Goal: Task Accomplishment & Management: Complete application form

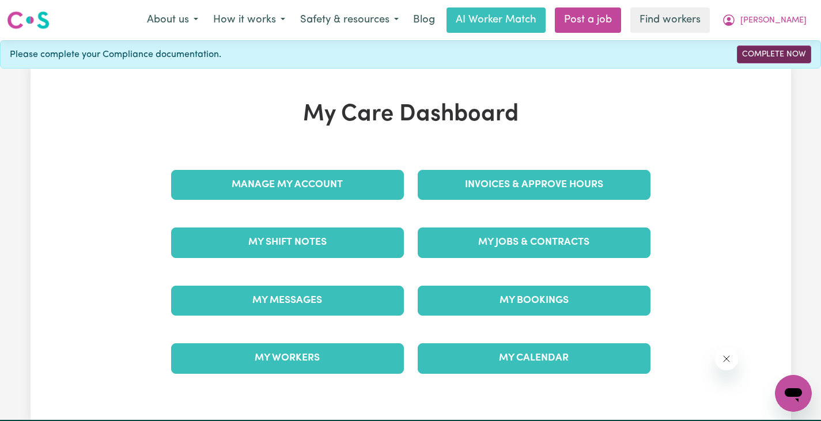
click at [762, 55] on link "Complete Now" at bounding box center [774, 55] width 74 height 18
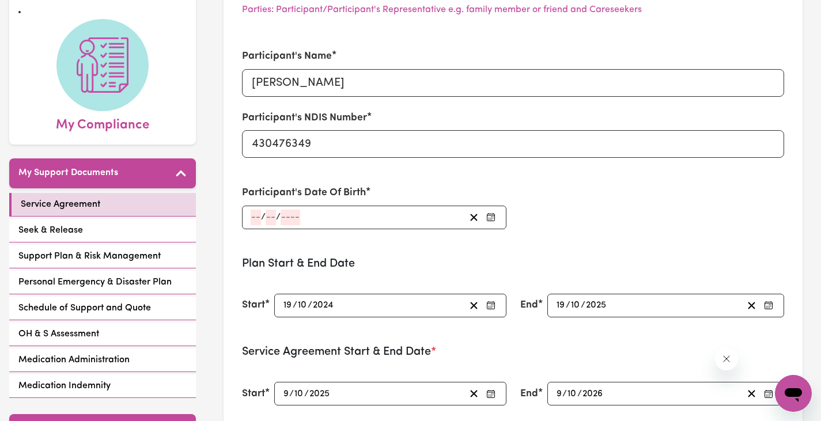
scroll to position [115, 0]
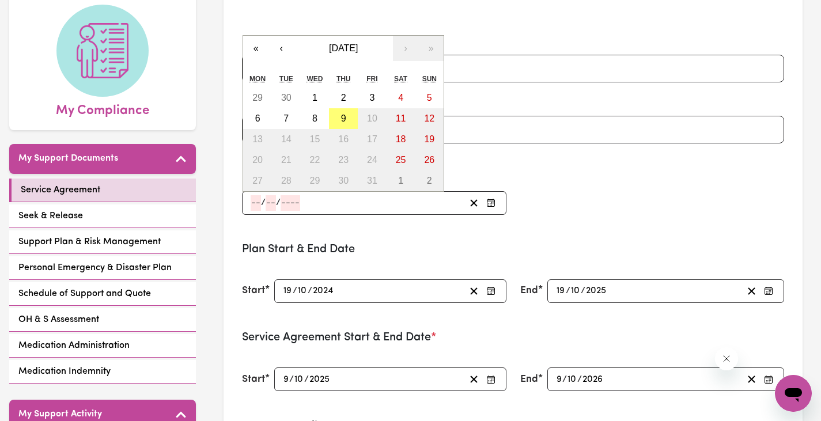
click at [254, 203] on input "number" at bounding box center [256, 203] width 10 height 16
click at [258, 47] on button "«" at bounding box center [255, 48] width 25 height 25
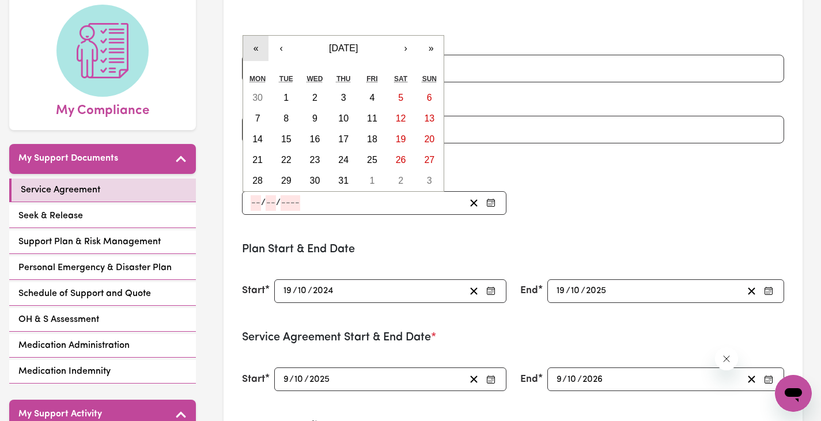
click at [258, 47] on button "«" at bounding box center [255, 48] width 25 height 25
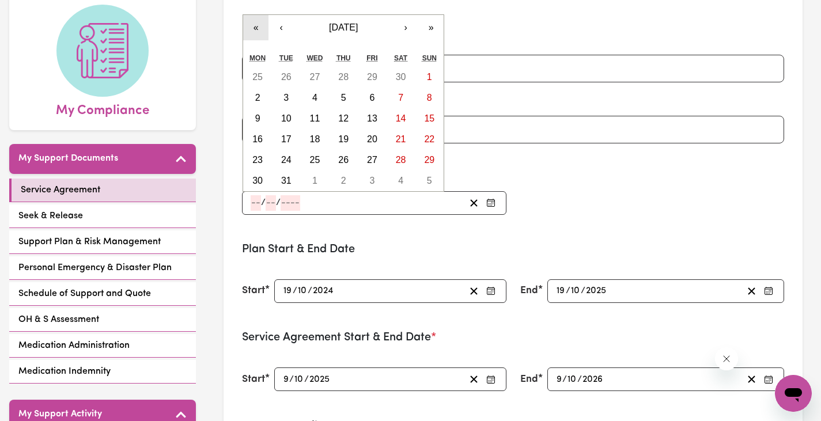
click at [259, 27] on button "«" at bounding box center [255, 27] width 25 height 25
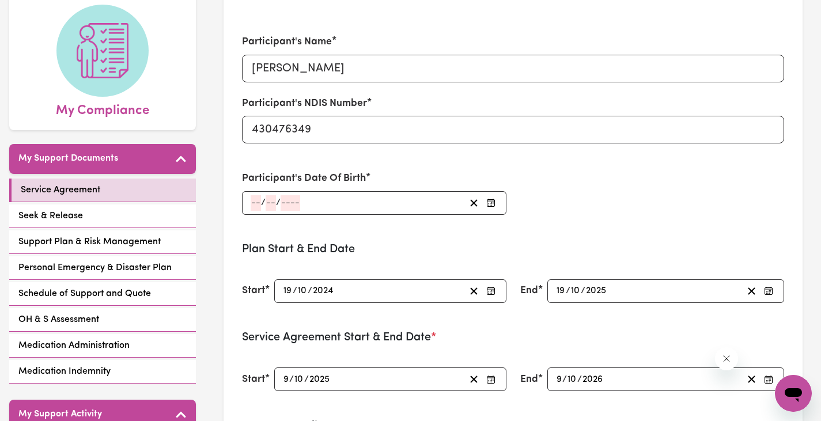
click at [259, 27] on div "Participant's Name [PERSON_NAME] Participant's NDIS Number 430476349" at bounding box center [513, 89] width 556 height 137
click at [257, 196] on input "number" at bounding box center [256, 203] width 10 height 16
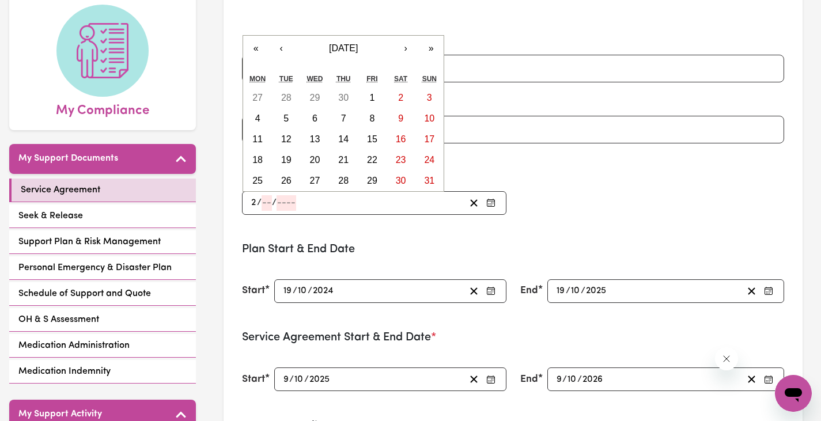
type input "23"
type input "09"
type input "0001-09-23"
type input "9"
type input "1"
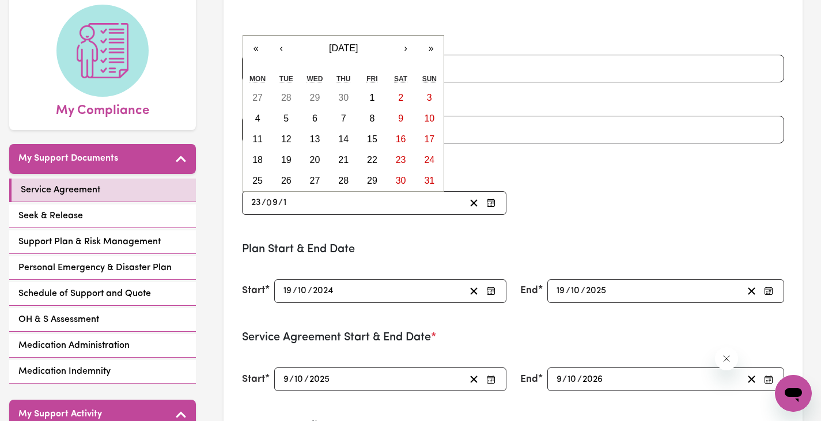
type input "0019-09-23"
type input "19"
type input "0195-09-23"
type input "195"
type input "[DATE]"
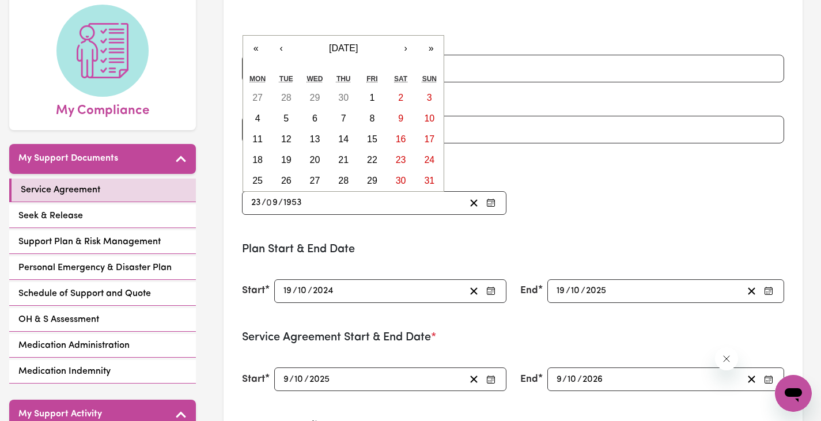
type input "1953"
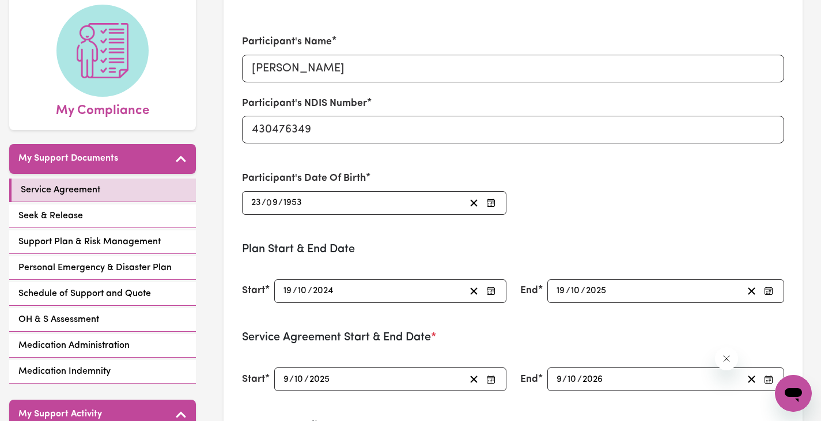
drag, startPoint x: 364, startPoint y: 218, endPoint x: 351, endPoint y: 262, distance: 45.4
click at [364, 219] on div "Participant's Date Of Birth [DEMOGRAPHIC_DATA] 23 / 0 9 / [DEMOGRAPHIC_DATA] « …" at bounding box center [374, 192] width 278 height 71
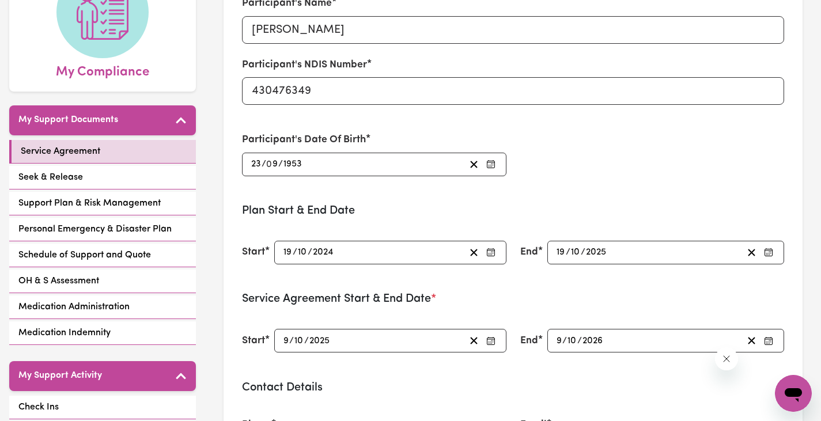
scroll to position [230, 0]
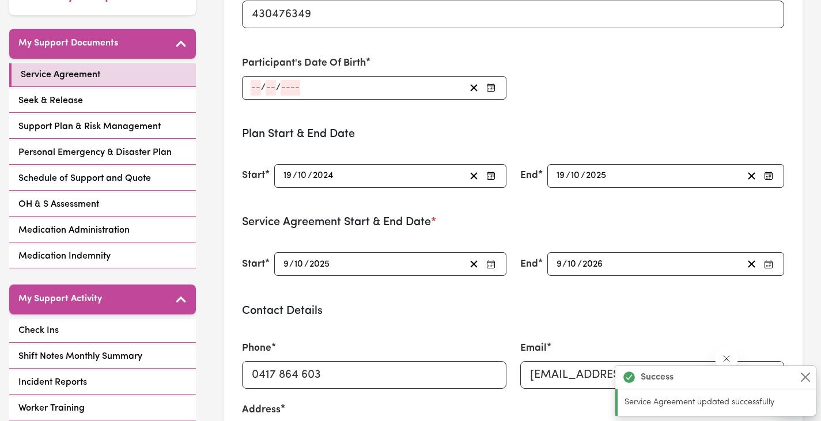
type input "[DATE]"
type input "23"
type input "9"
type input "1953"
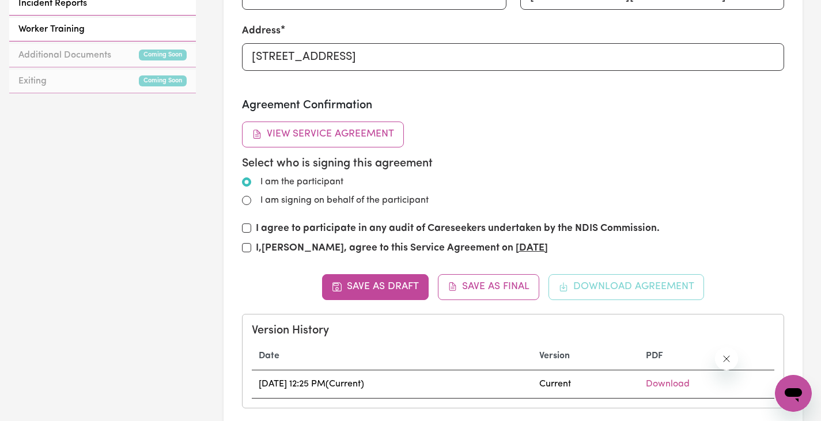
scroll to position [634, 0]
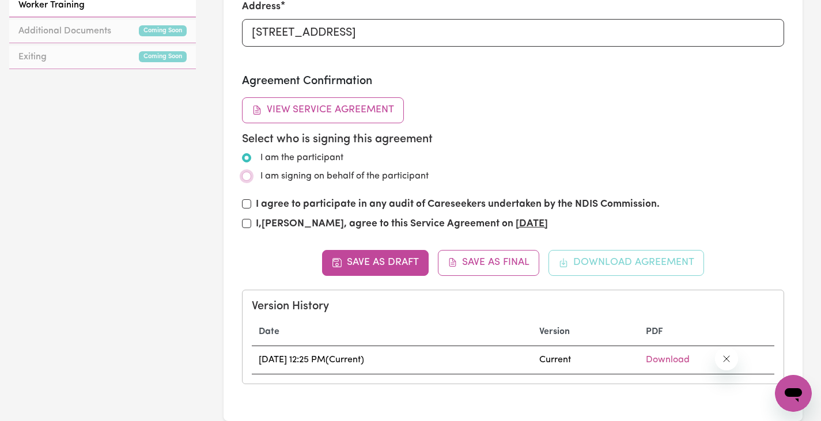
click at [245, 173] on input "I am signing on behalf of the participant" at bounding box center [246, 176] width 9 height 9
radio input "true"
radio input "false"
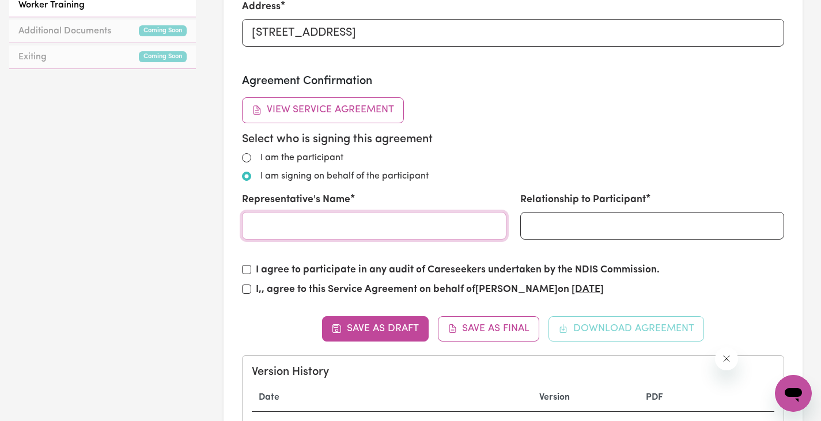
click at [269, 226] on input "Representative's Name" at bounding box center [374, 226] width 264 height 28
type input "[PERSON_NAME]"
click at [535, 222] on input "Relationship to Participant" at bounding box center [652, 226] width 264 height 28
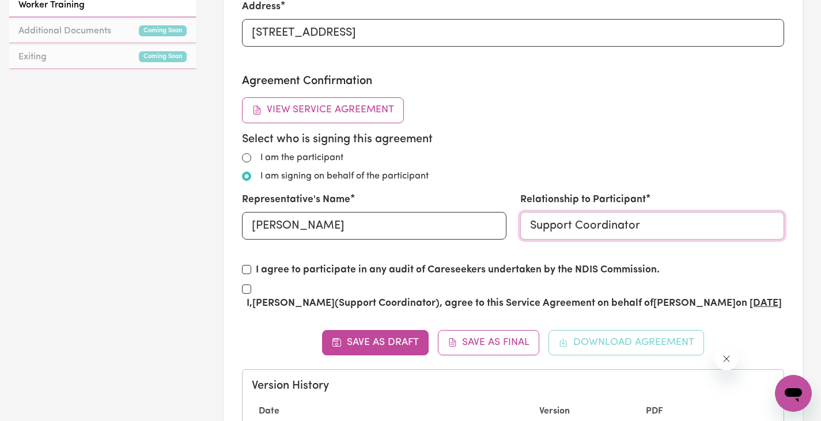
type input "Support Coordinator"
click at [250, 290] on input "I, [PERSON_NAME] (Support Coordinator) , agree to this Service Agreement on beh…" at bounding box center [246, 289] width 9 height 9
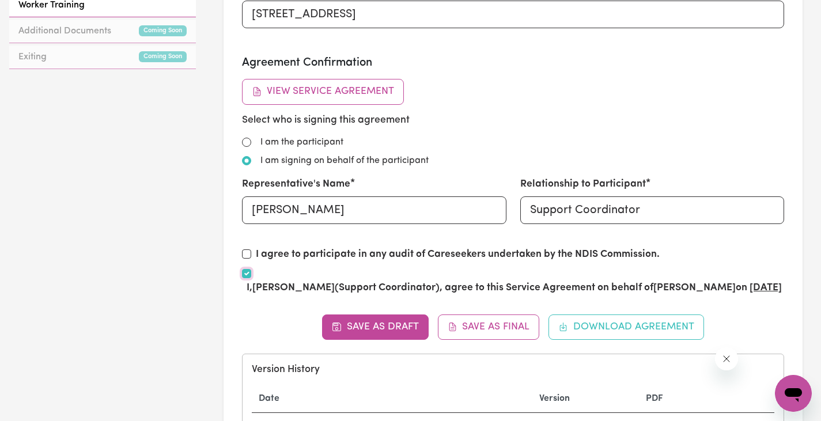
scroll to position [0, 0]
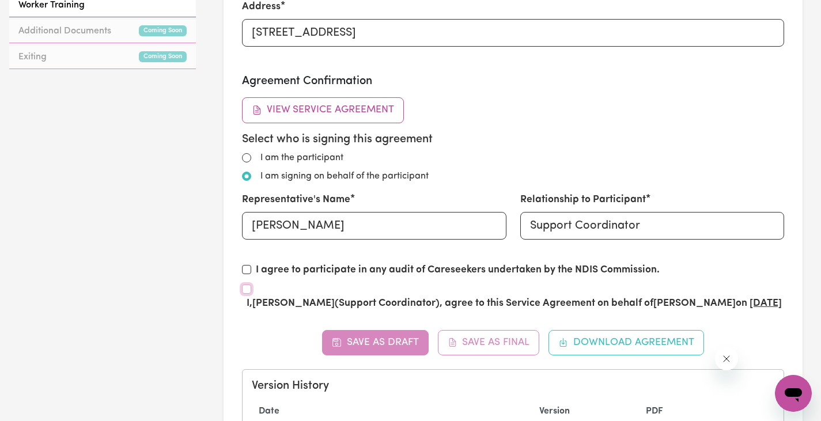
checkbox input "false"
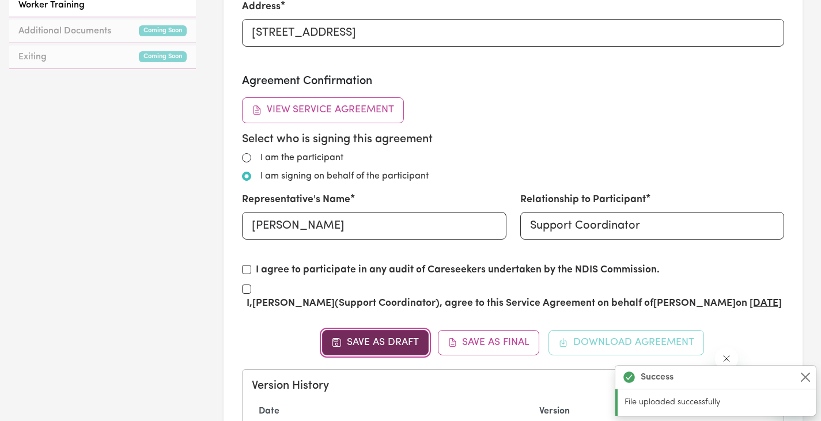
click at [371, 330] on button "Save as Draft" at bounding box center [375, 342] width 107 height 25
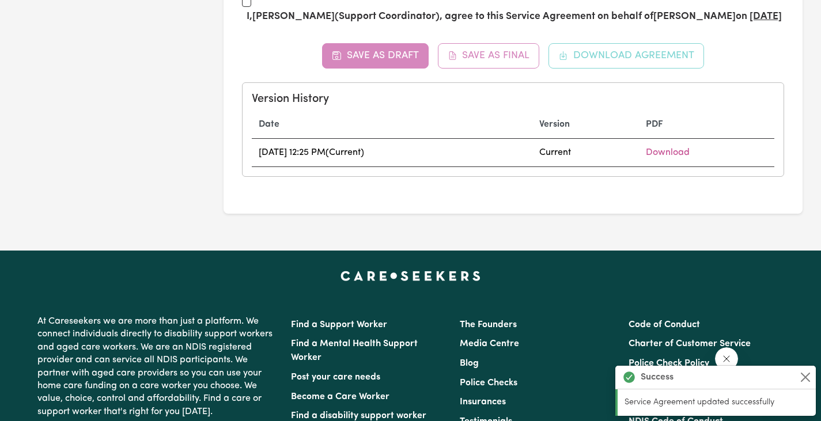
scroll to position [922, 0]
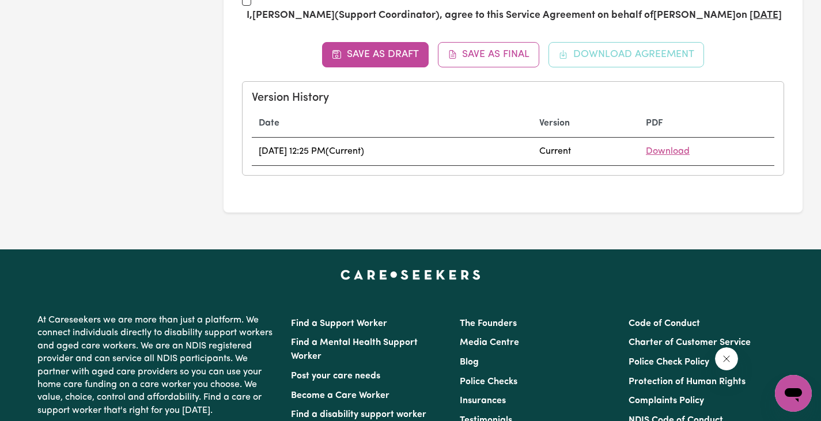
click at [670, 147] on link "Download" at bounding box center [668, 151] width 44 height 9
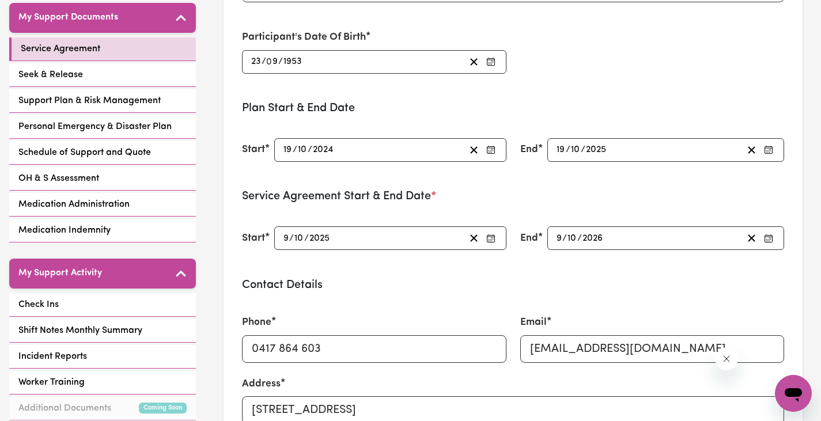
scroll to position [245, 0]
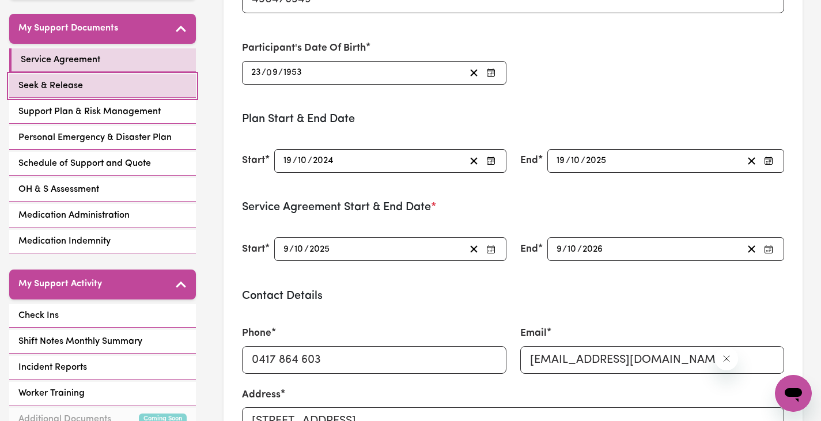
click at [63, 79] on span "Seek & Release" at bounding box center [50, 86] width 65 height 14
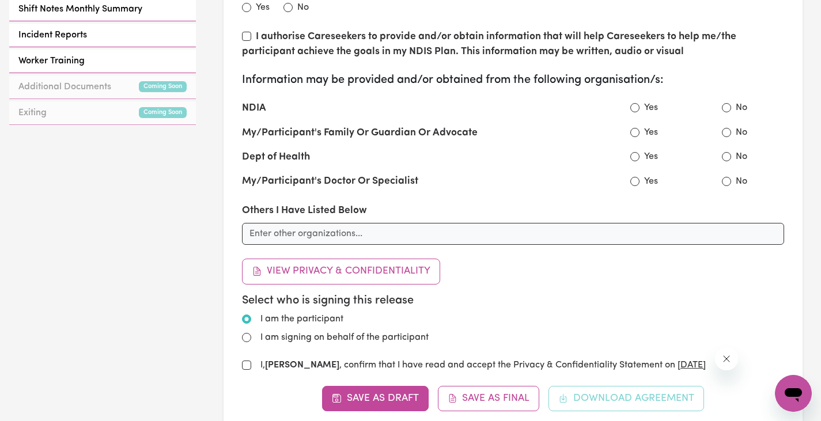
scroll to position [634, 0]
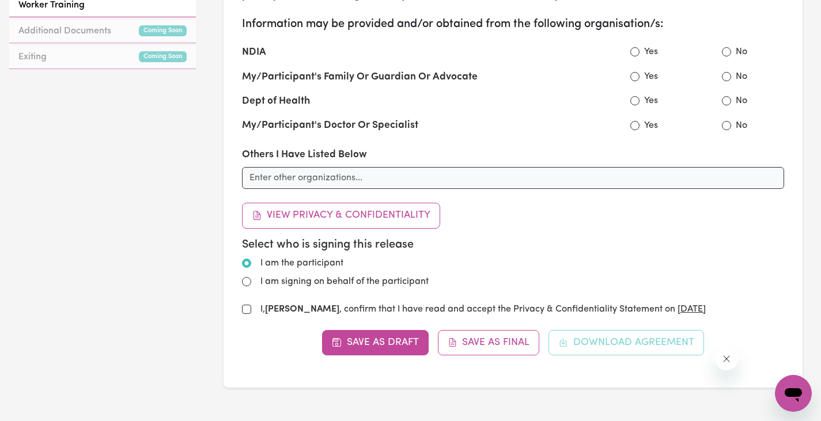
click at [614, 330] on div "Save as Draft Save as Final Download Agreement" at bounding box center [513, 342] width 542 height 25
click at [364, 341] on button "Save as Draft" at bounding box center [375, 342] width 107 height 25
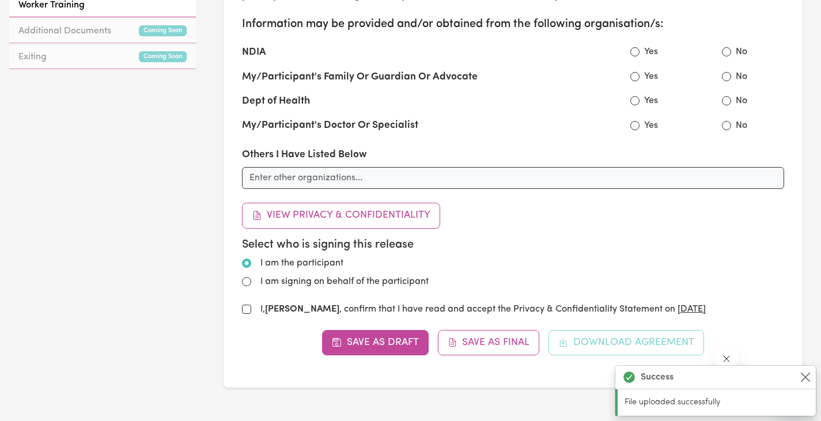
click at [614, 347] on div "Save as Draft Save as Final Download Agreement" at bounding box center [513, 342] width 542 height 25
click at [603, 342] on div "Save as Draft Save as Final Download Agreement" at bounding box center [513, 342] width 542 height 25
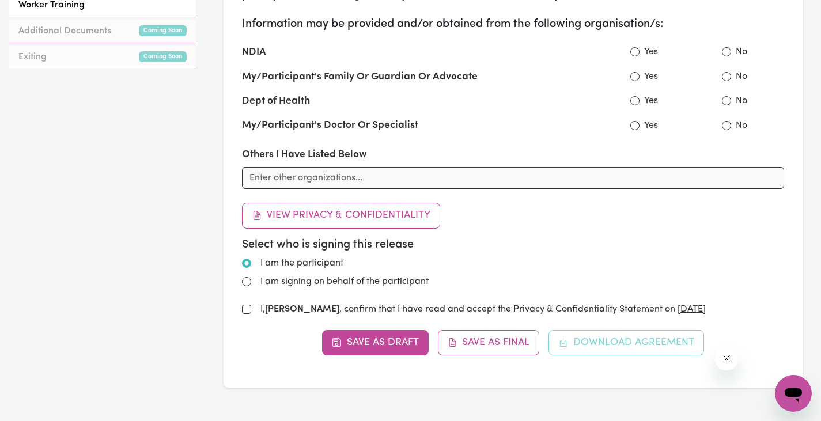
click at [603, 342] on div "Save as Draft Save as Final Download Agreement" at bounding box center [513, 342] width 542 height 25
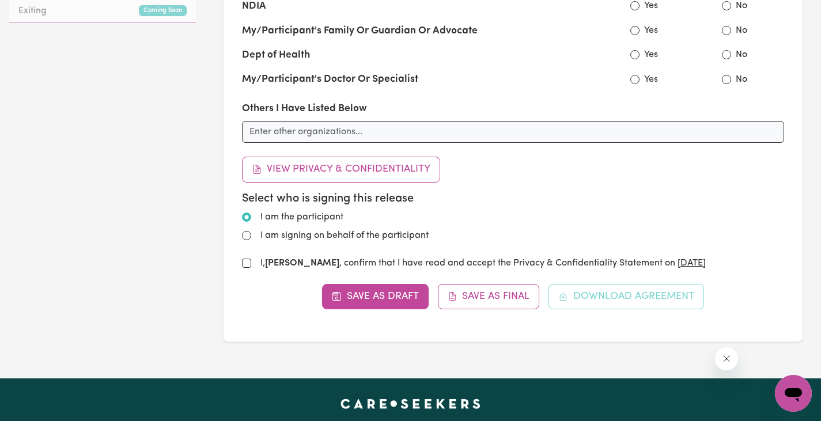
scroll to position [691, 0]
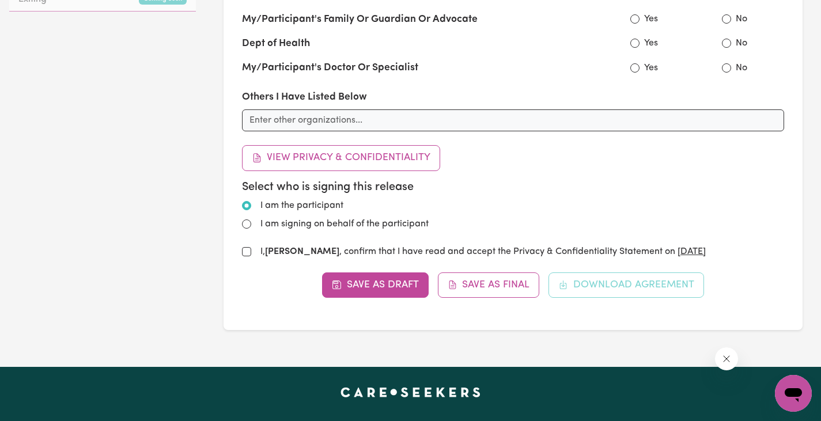
click at [593, 289] on div "Save as Draft Save as Final Download Agreement" at bounding box center [513, 285] width 542 height 25
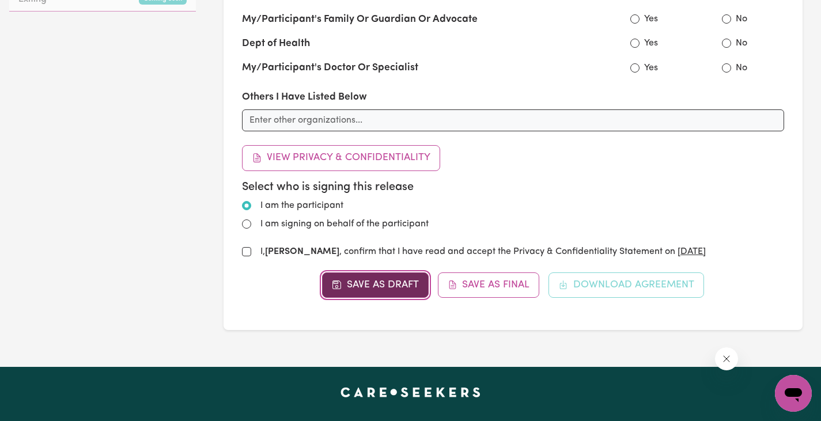
click at [370, 281] on button "Save as Draft" at bounding box center [375, 285] width 107 height 25
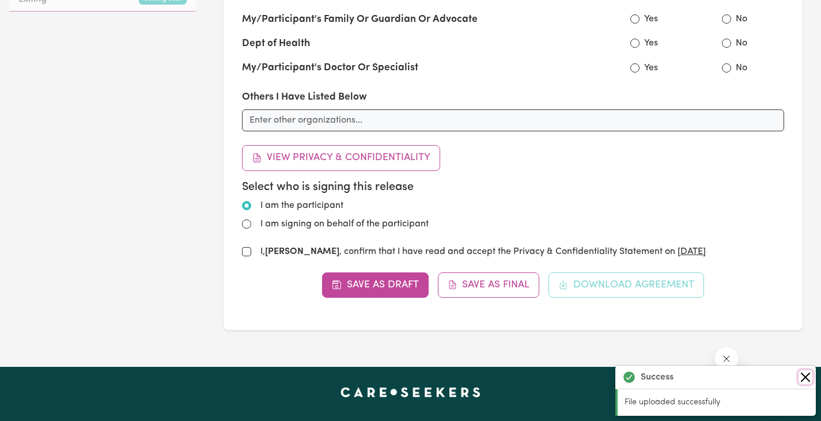
click at [806, 379] on button "Close" at bounding box center [806, 377] width 14 height 14
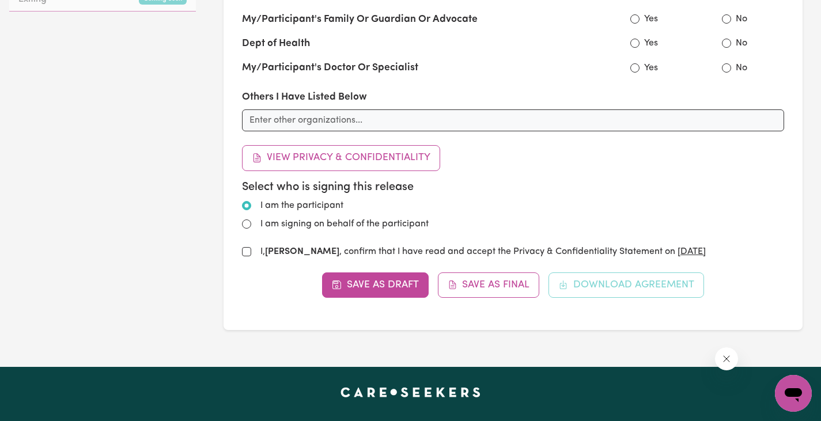
click at [625, 290] on div "Save as Draft Save as Final Download Agreement" at bounding box center [513, 285] width 542 height 25
click at [591, 281] on div "Save as Draft Save as Final Download Agreement" at bounding box center [513, 285] width 542 height 25
click at [587, 283] on div "Save as Draft Save as Final Download Agreement" at bounding box center [513, 285] width 542 height 25
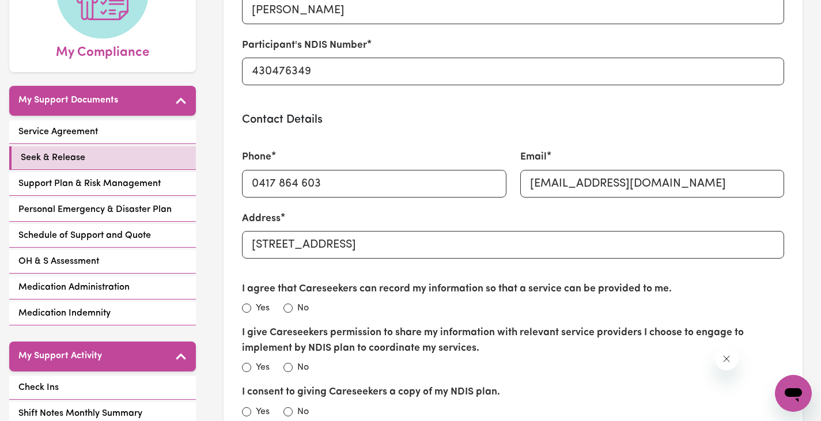
scroll to position [173, 0]
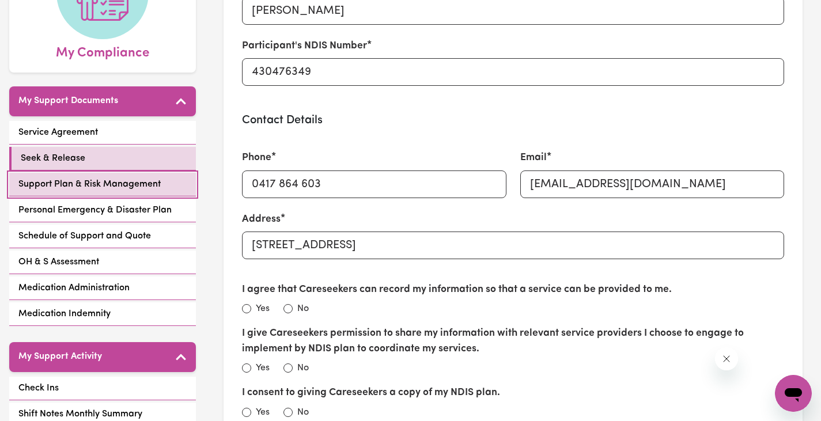
click at [83, 177] on span "Support Plan & Risk Management" at bounding box center [89, 184] width 142 height 14
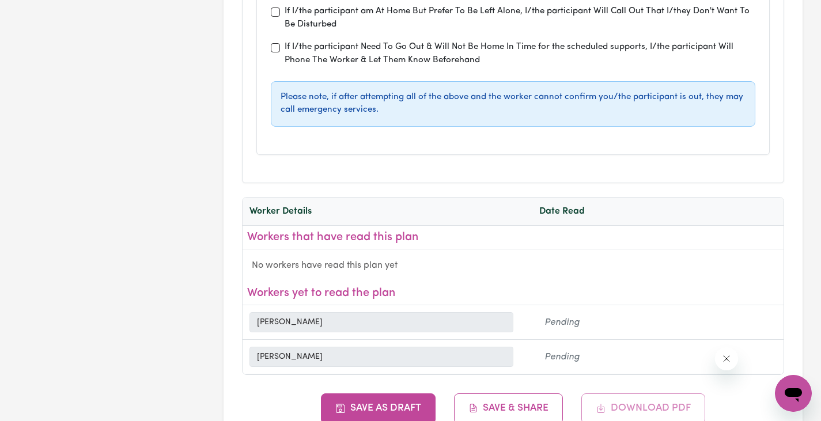
scroll to position [4379, 0]
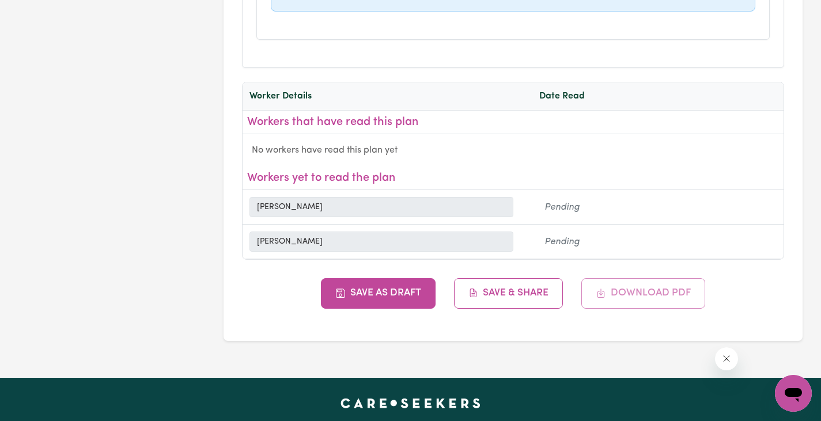
click at [641, 278] on div "Save as Draft Save & Share Download PDF" at bounding box center [513, 293] width 542 height 30
click at [632, 278] on div "Save as Draft Save & Share Download PDF" at bounding box center [513, 293] width 542 height 30
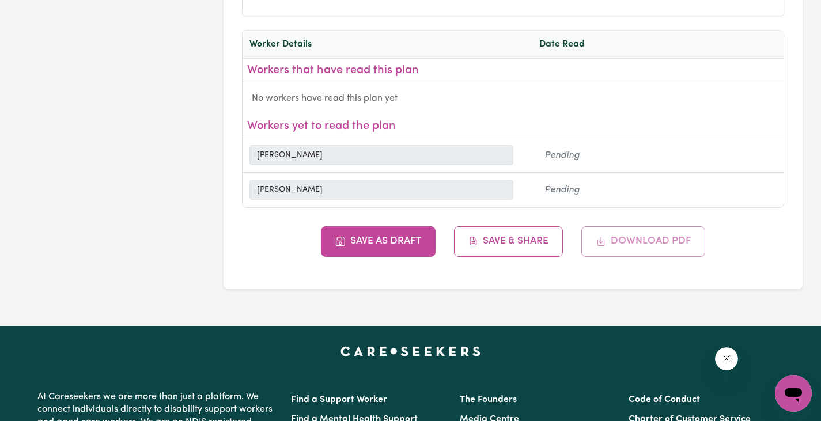
scroll to position [4437, 0]
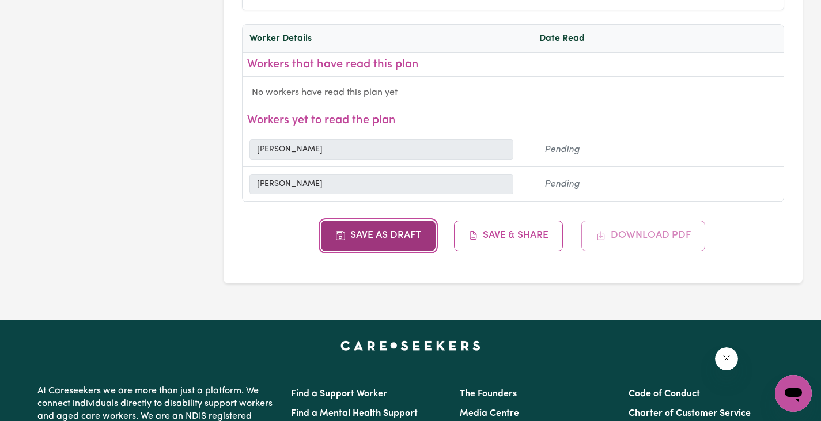
click at [372, 221] on button "Save as Draft" at bounding box center [378, 236] width 115 height 30
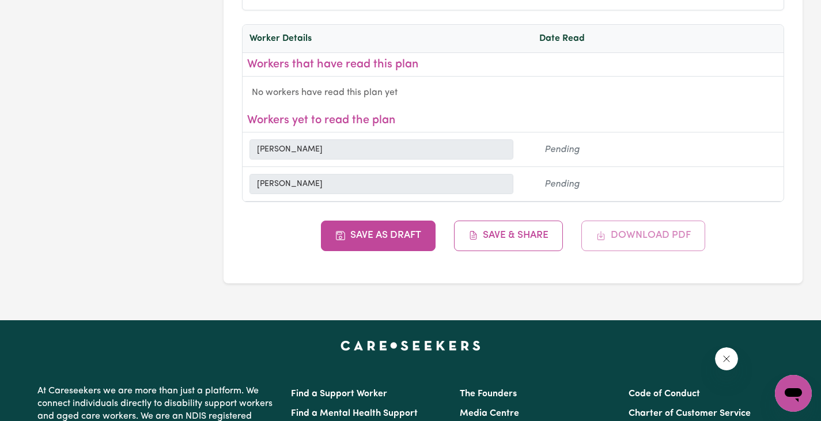
click at [632, 221] on div "Save as Draft Save & Share Download PDF" at bounding box center [513, 236] width 542 height 30
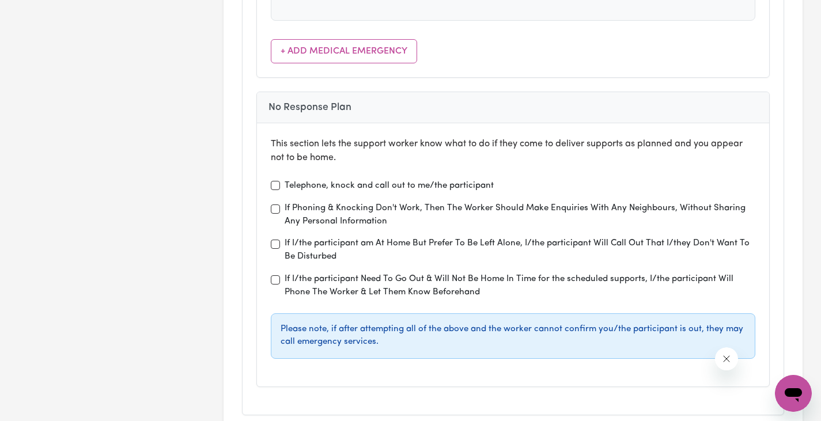
scroll to position [4033, 0]
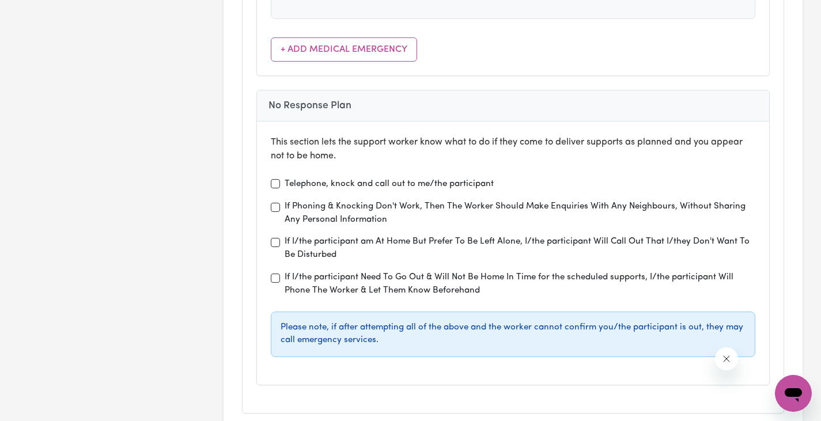
drag, startPoint x: 727, startPoint y: 358, endPoint x: 719, endPoint y: 363, distance: 10.1
click at [727, 358] on icon "Close message from company" at bounding box center [726, 358] width 9 height 9
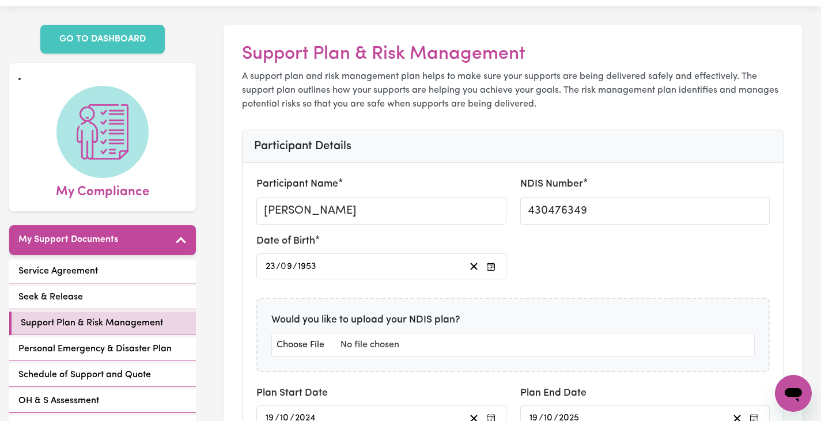
scroll to position [0, 0]
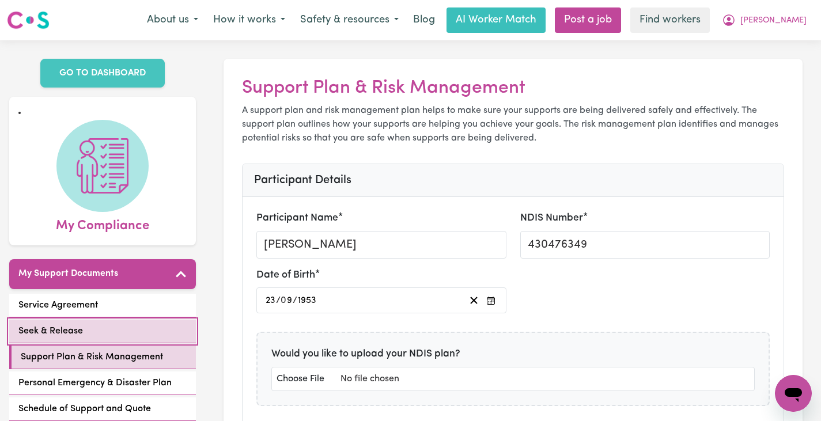
click at [59, 324] on span "Seek & Release" at bounding box center [50, 331] width 65 height 14
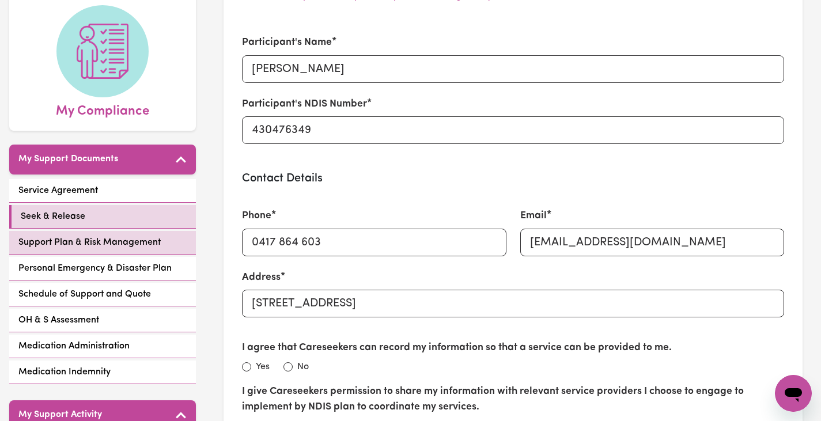
scroll to position [115, 0]
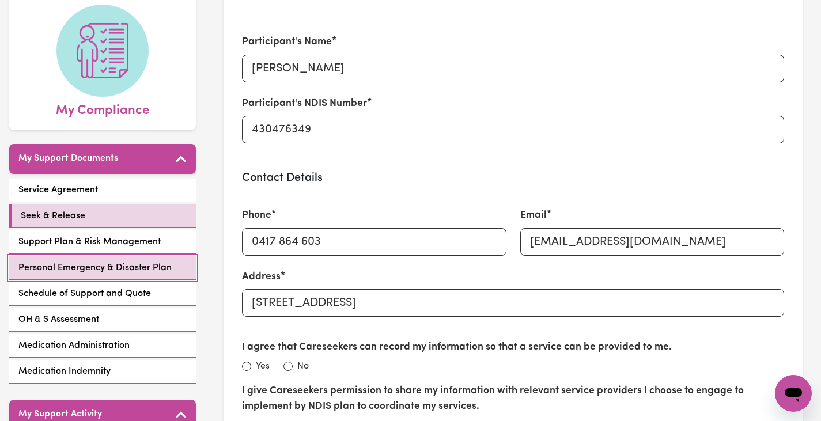
click at [73, 261] on span "Personal Emergency & Disaster Plan" at bounding box center [94, 268] width 153 height 14
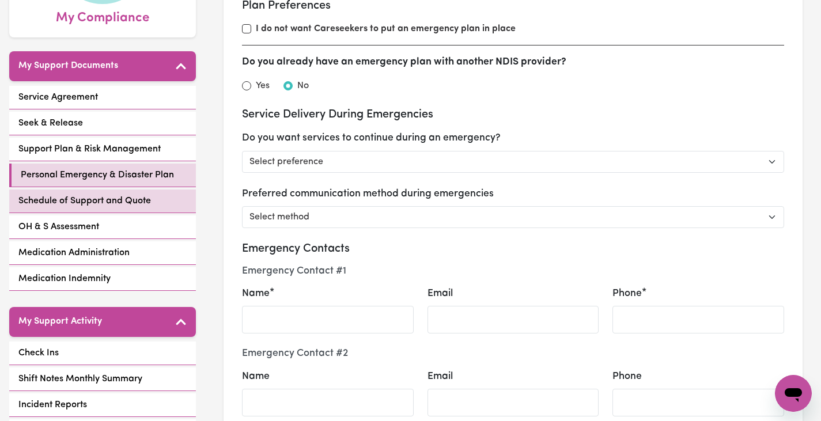
scroll to position [230, 0]
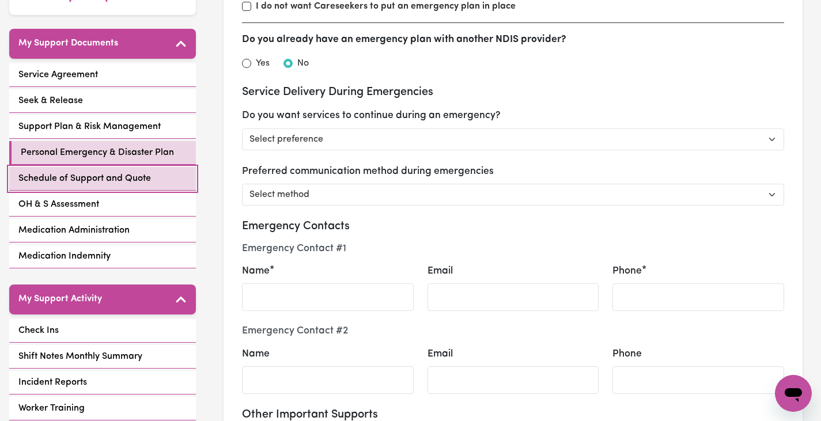
click at [86, 172] on span "Schedule of Support and Quote" at bounding box center [84, 179] width 133 height 14
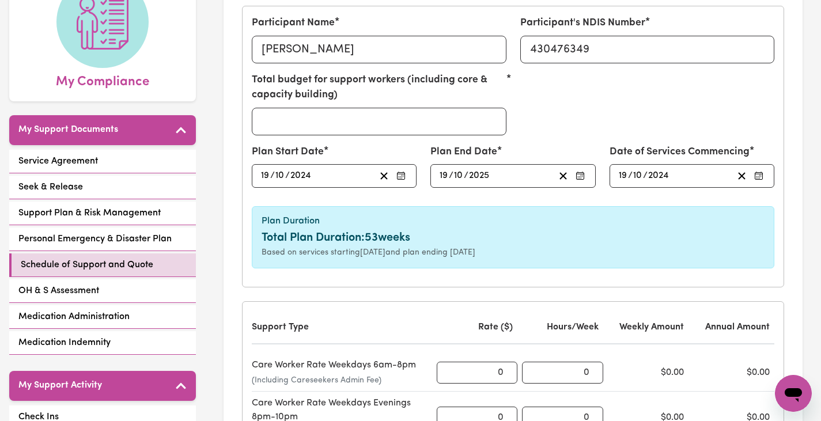
scroll to position [173, 0]
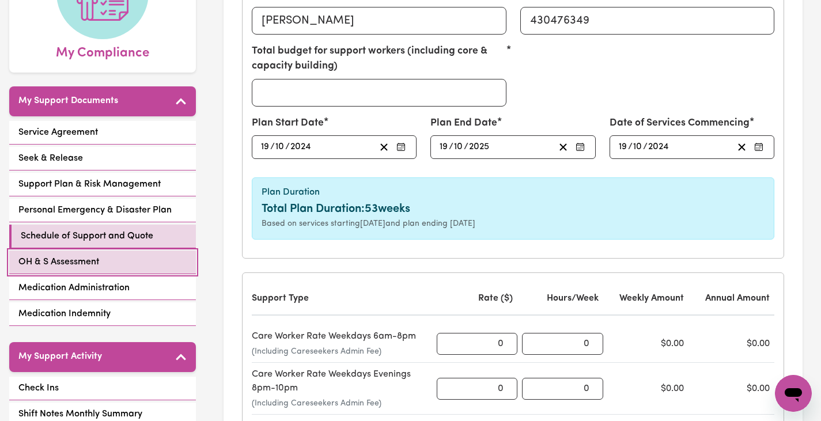
click at [80, 255] on span "OH & S Assessment" at bounding box center [58, 262] width 81 height 14
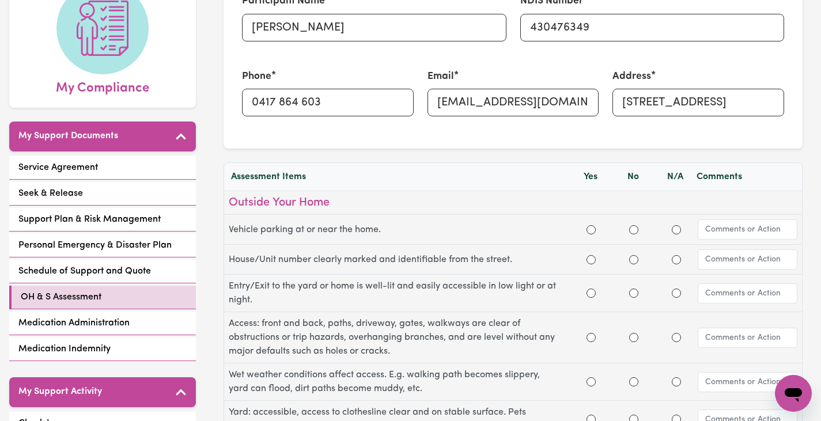
scroll to position [173, 0]
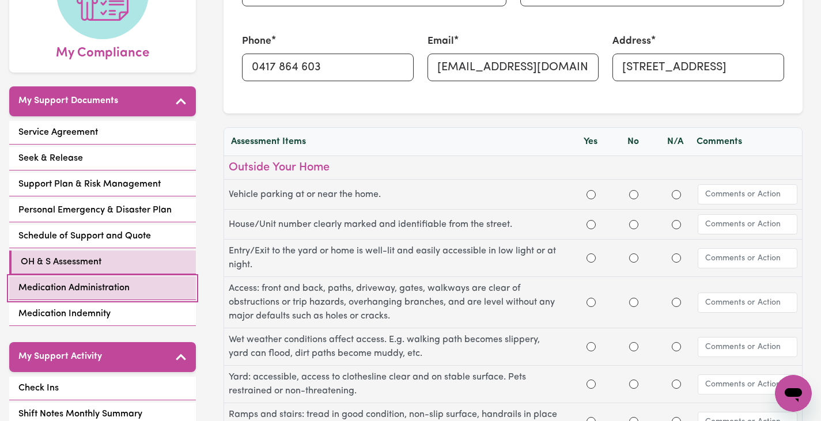
click at [86, 281] on span "Medication Administration" at bounding box center [73, 288] width 111 height 14
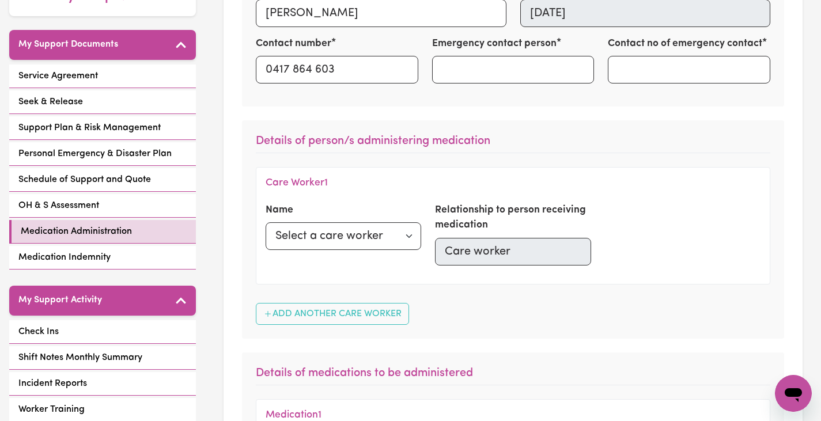
scroll to position [288, 0]
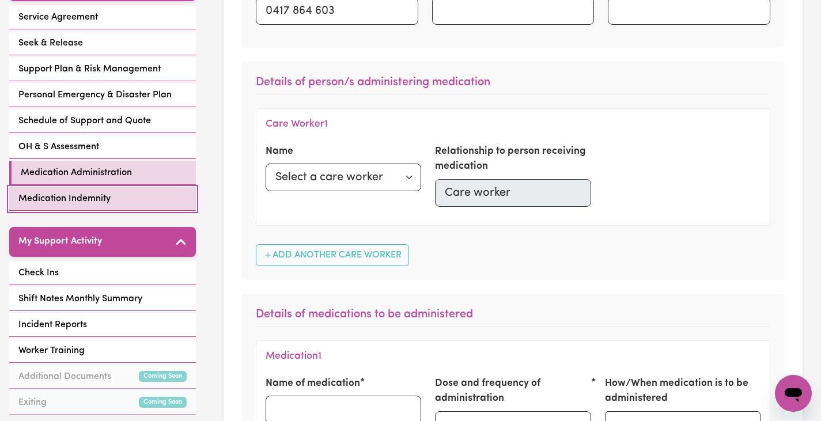
click at [56, 192] on span "Medication Indemnity" at bounding box center [64, 199] width 92 height 14
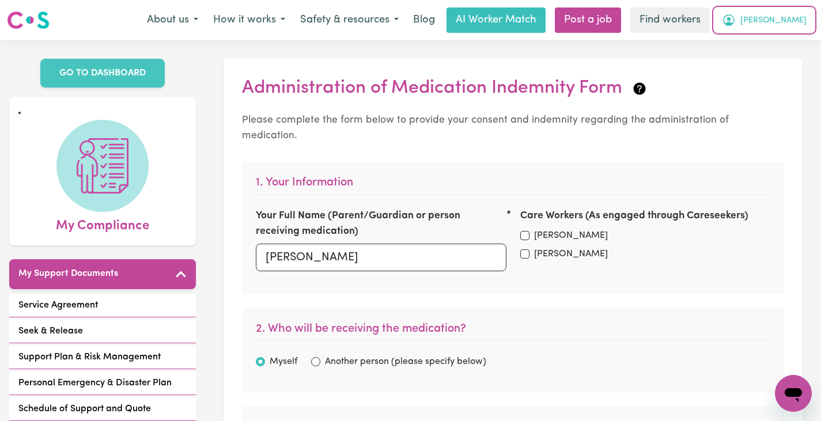
click at [793, 18] on span "[PERSON_NAME]" at bounding box center [773, 20] width 66 height 13
